Goal: Information Seeking & Learning: Learn about a topic

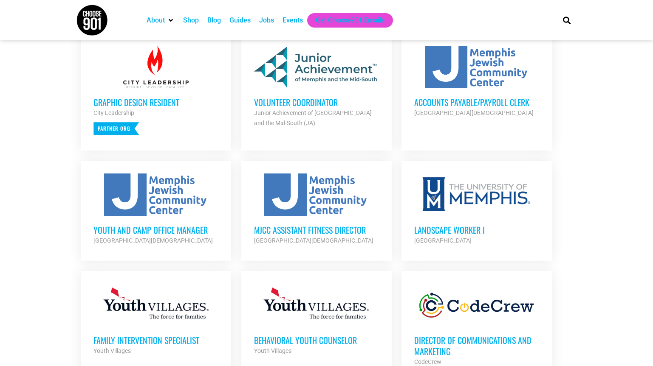
scroll to position [357, 0]
click at [277, 102] on h3 "Volunteer Coordinator" at bounding box center [316, 101] width 125 height 11
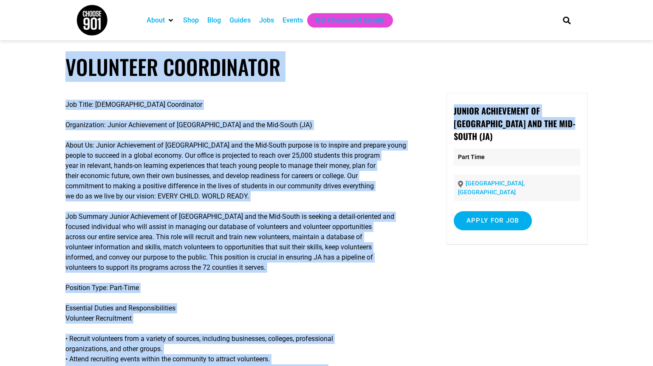
drag, startPoint x: 0, startPoint y: 0, endPoint x: 544, endPoint y: 122, distance: 557.7
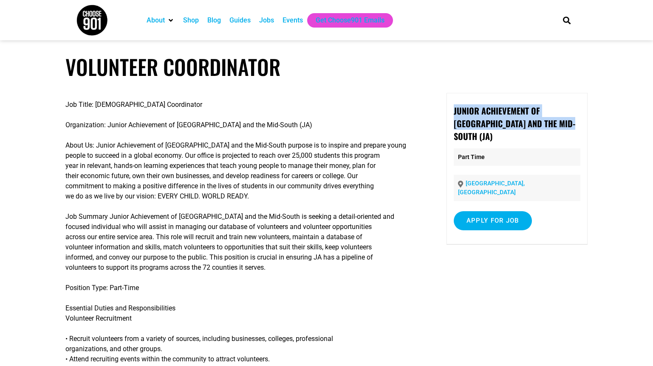
drag, startPoint x: 450, startPoint y: 112, endPoint x: 560, endPoint y: 129, distance: 111.3
click at [560, 129] on div "Junior Achievement of Memphis and the Mid-South (JA) Part Time Memphis, TN Appl…" at bounding box center [516, 169] width 141 height 152
copy strong "Junior Achievement of [GEOGRAPHIC_DATA] and the Mid-South (JA)"
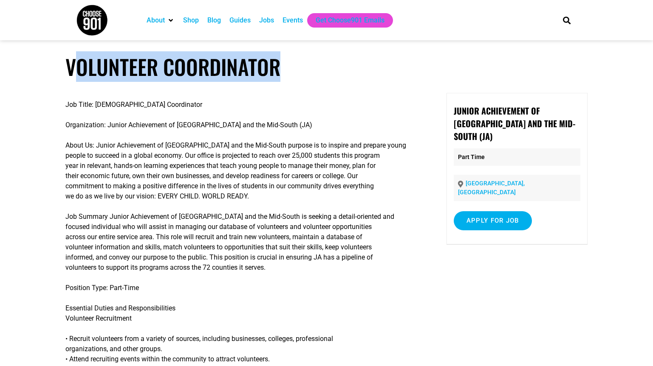
drag, startPoint x: 70, startPoint y: 73, endPoint x: 284, endPoint y: 77, distance: 214.0
click at [284, 77] on h1 "Volunteer Coordinator" at bounding box center [326, 66] width 522 height 25
copy h1 "olunteer Coordinator"
